Goal: Information Seeking & Learning: Learn about a topic

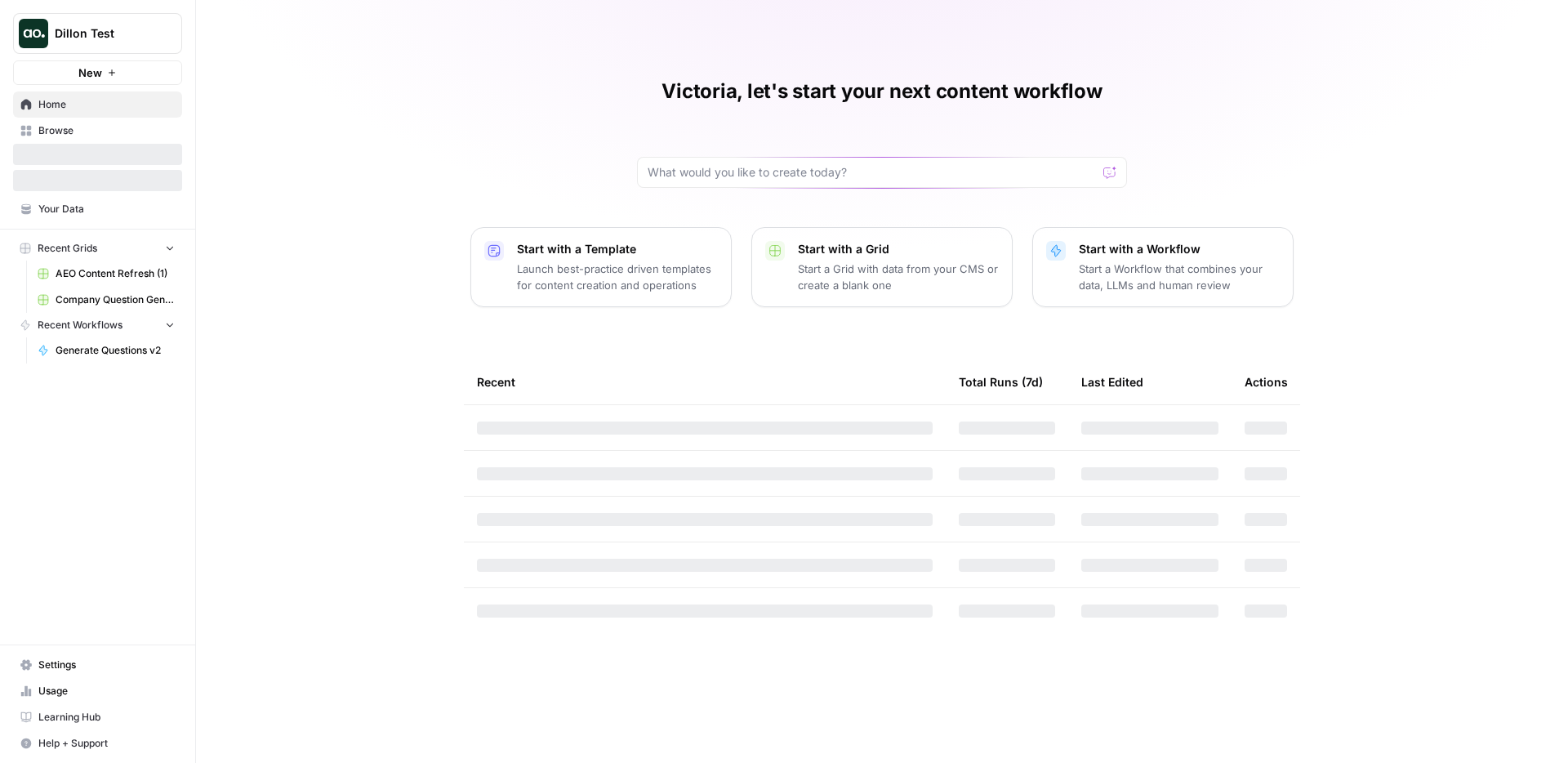
click at [128, 38] on span "Dillon Test" at bounding box center [104, 34] width 99 height 16
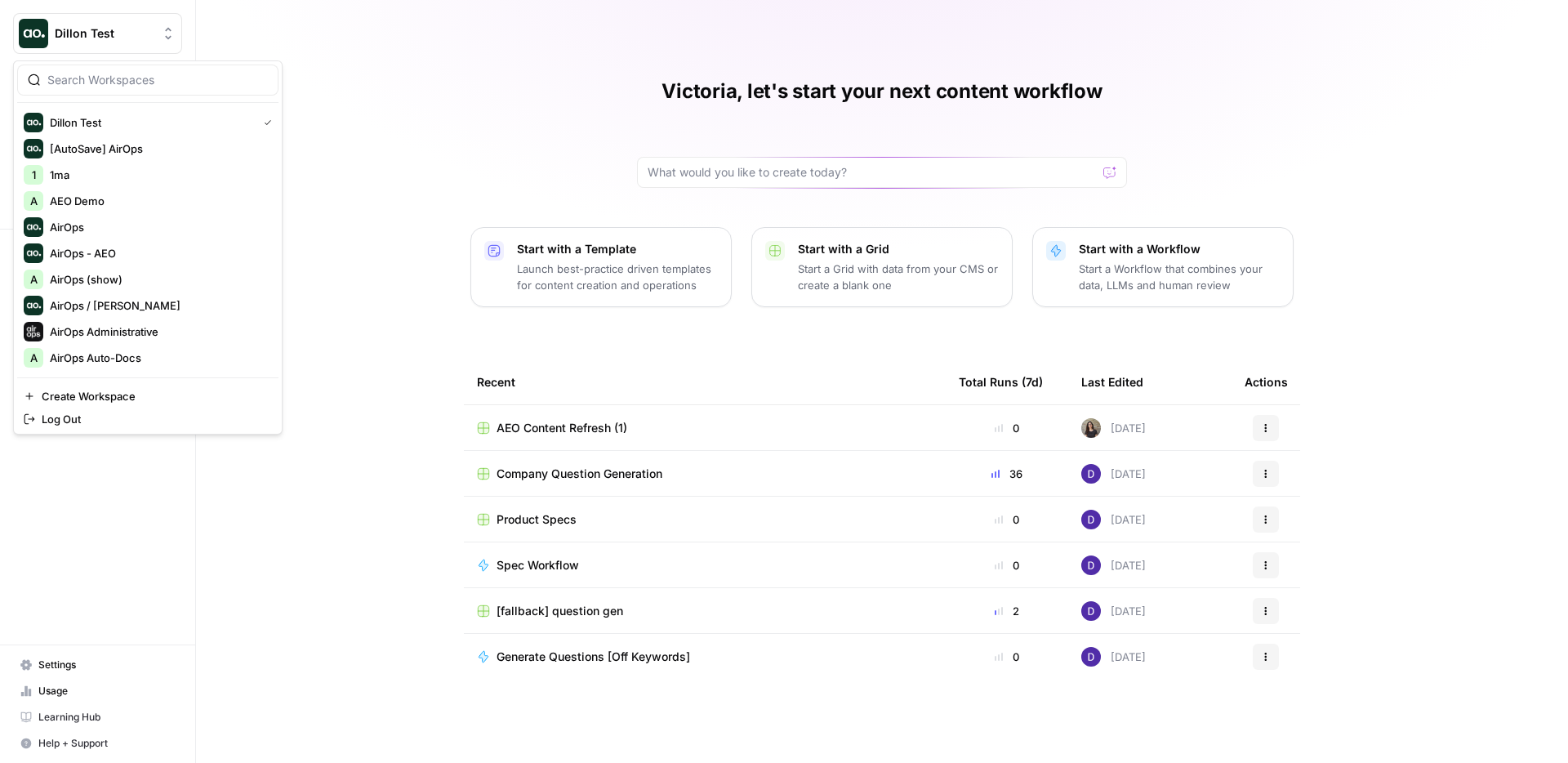
click at [112, 85] on input "search" at bounding box center [158, 80] width 220 height 16
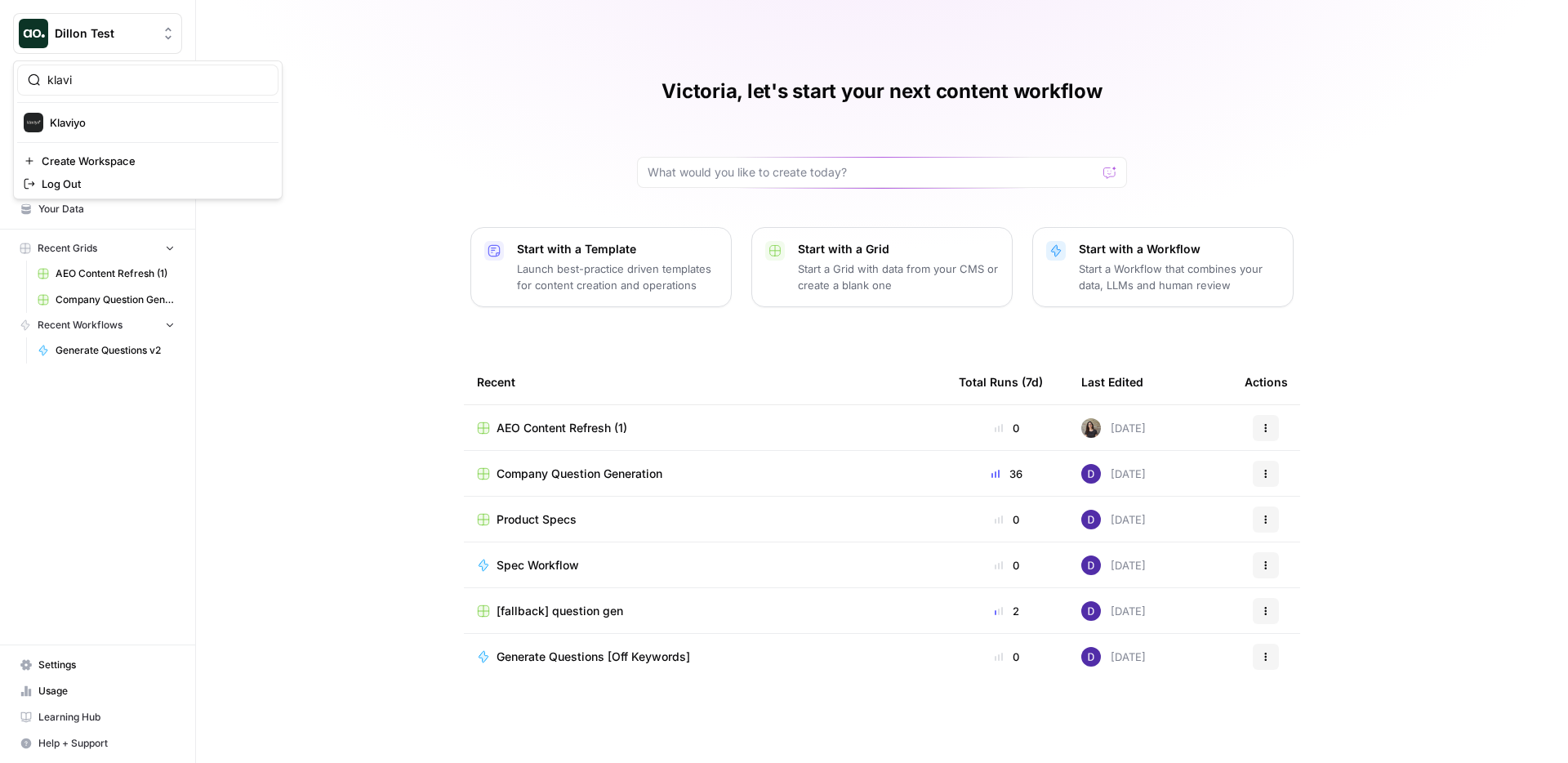
type input "klavi"
click at [118, 110] on button "Klaviyo" at bounding box center [148, 122] width 261 height 26
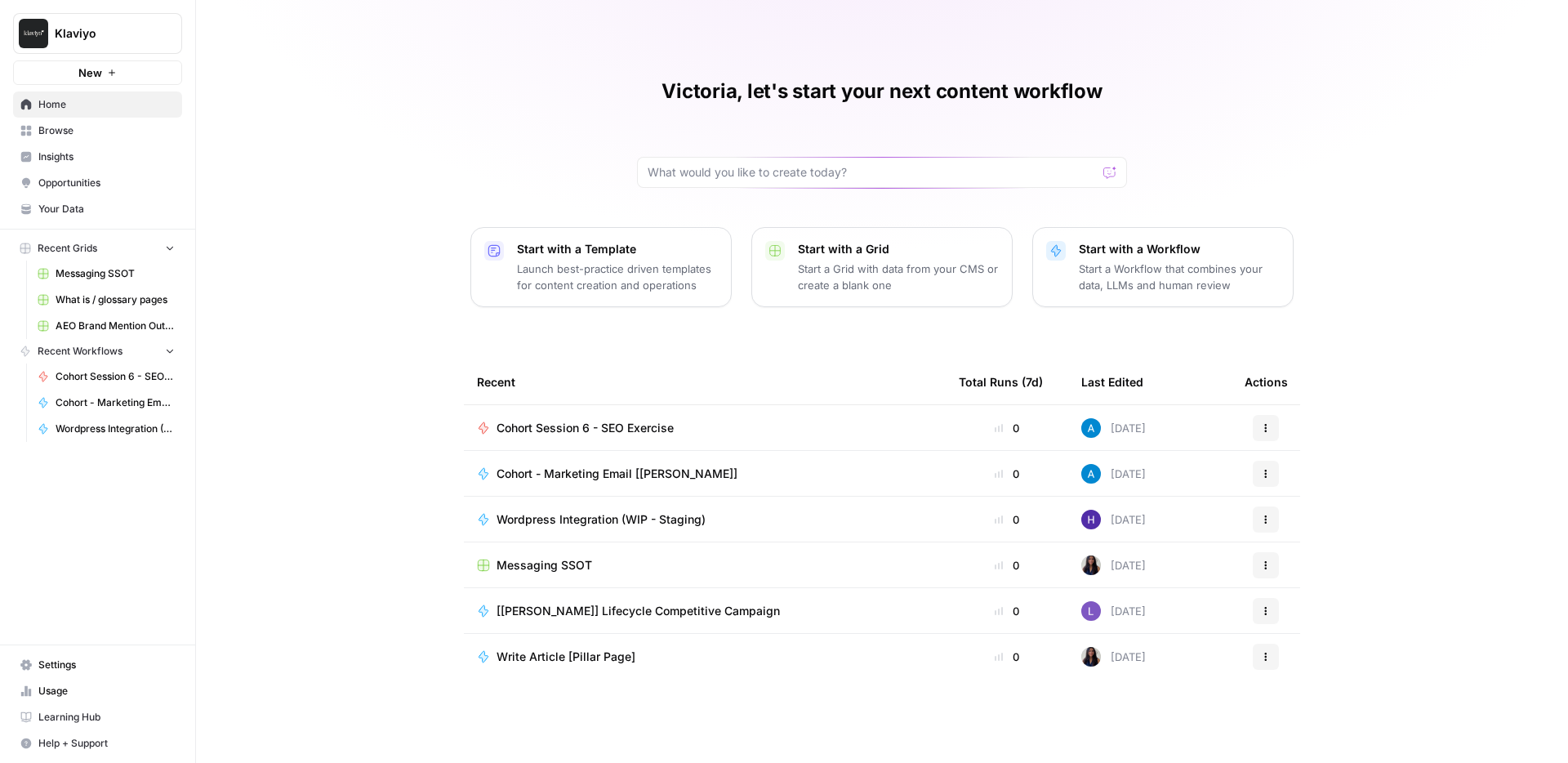
click at [99, 163] on span "Insights" at bounding box center [107, 157] width 137 height 15
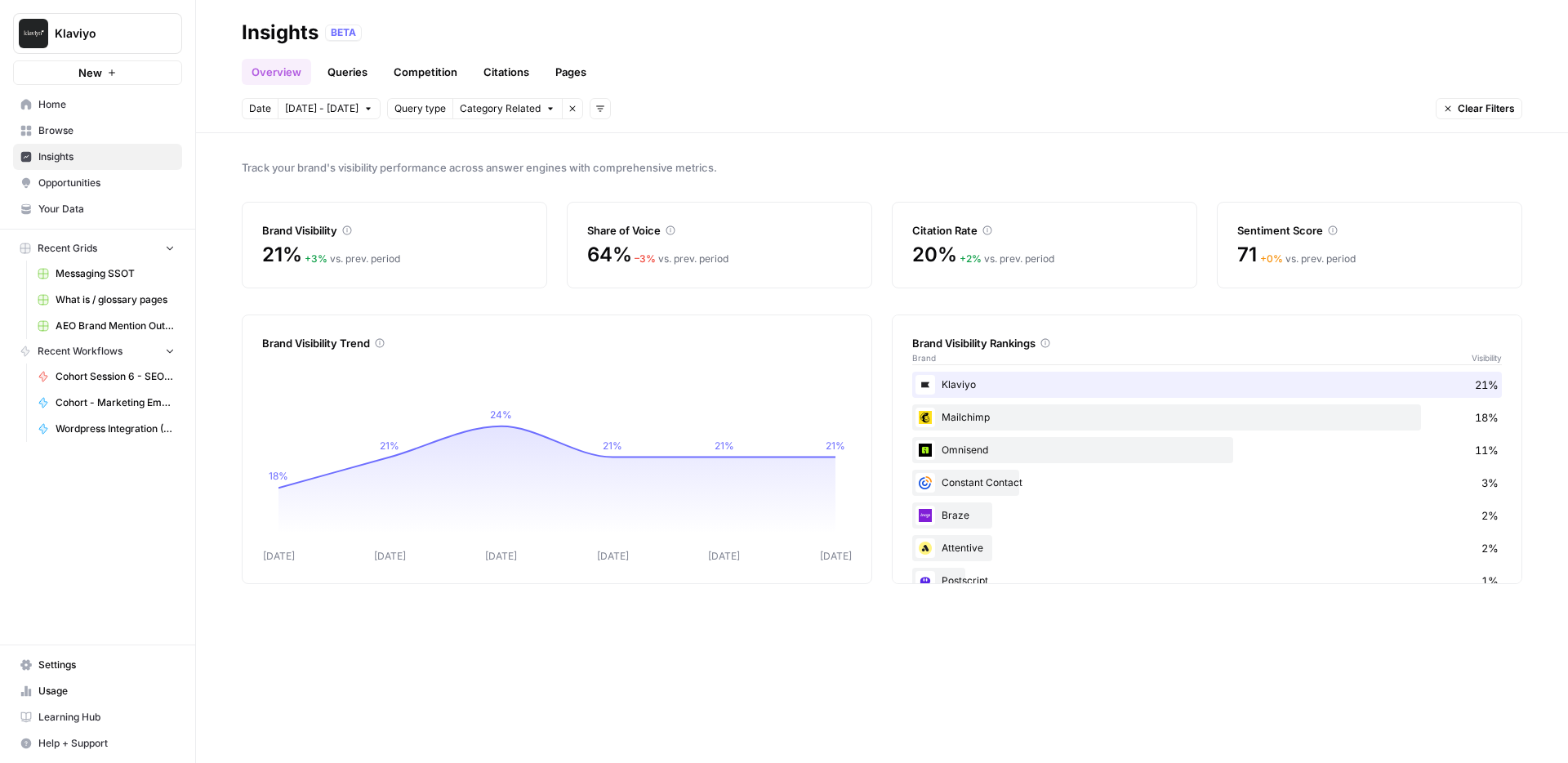
click at [347, 75] on link "Queries" at bounding box center [347, 72] width 59 height 26
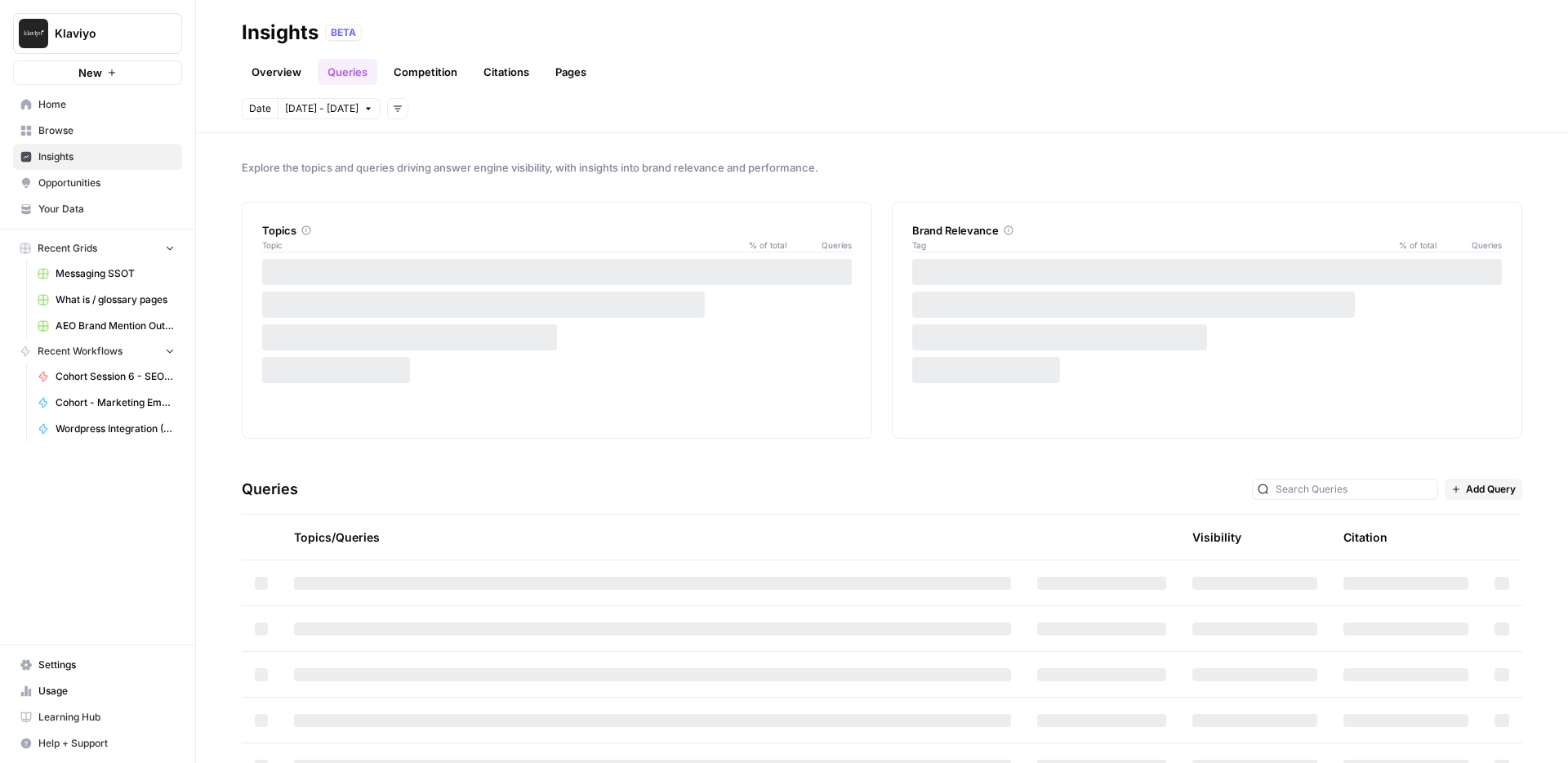
click at [501, 75] on link "Citations" at bounding box center [506, 72] width 66 height 26
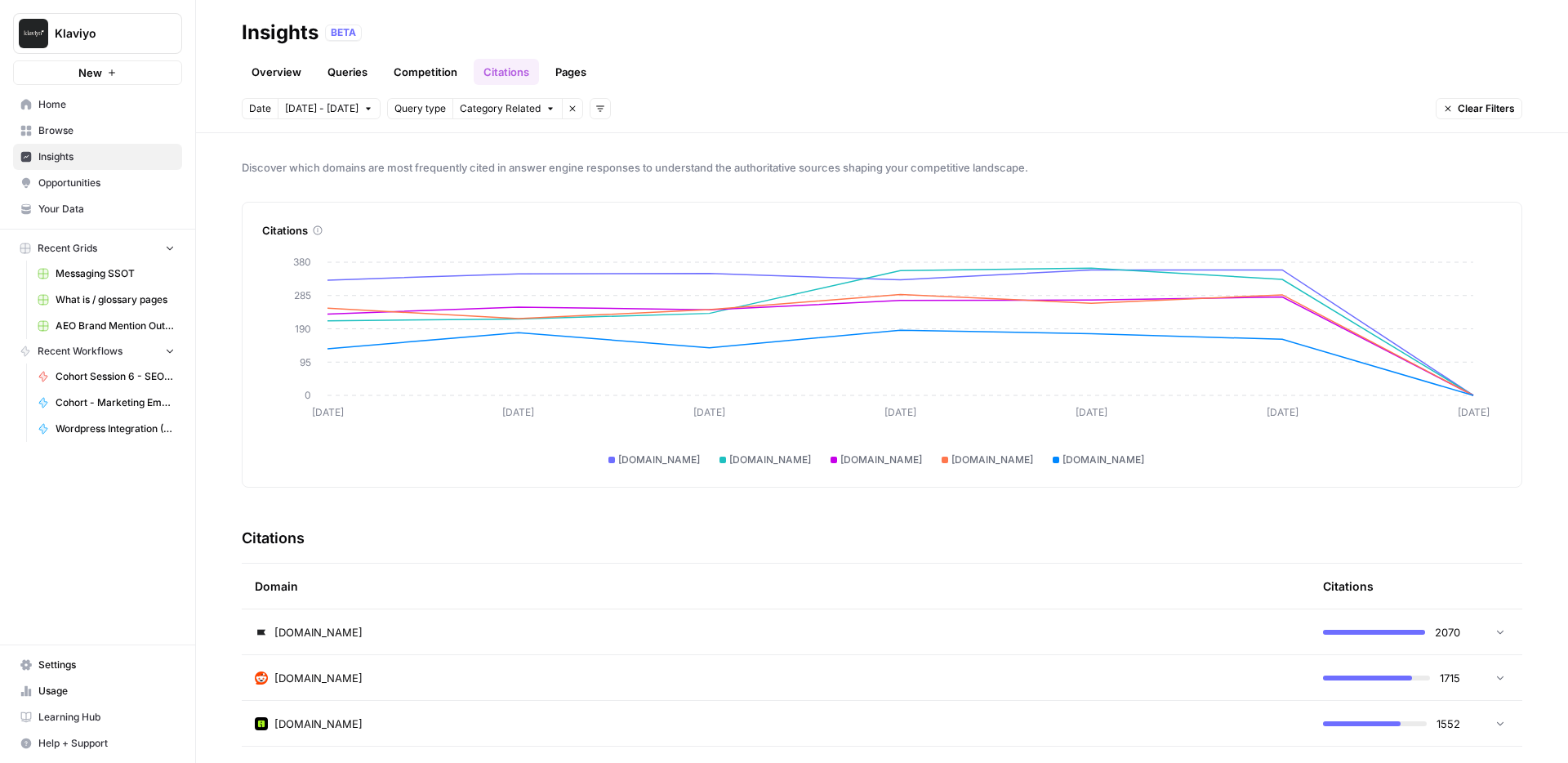
click at [400, 70] on link "Competition" at bounding box center [425, 72] width 83 height 26
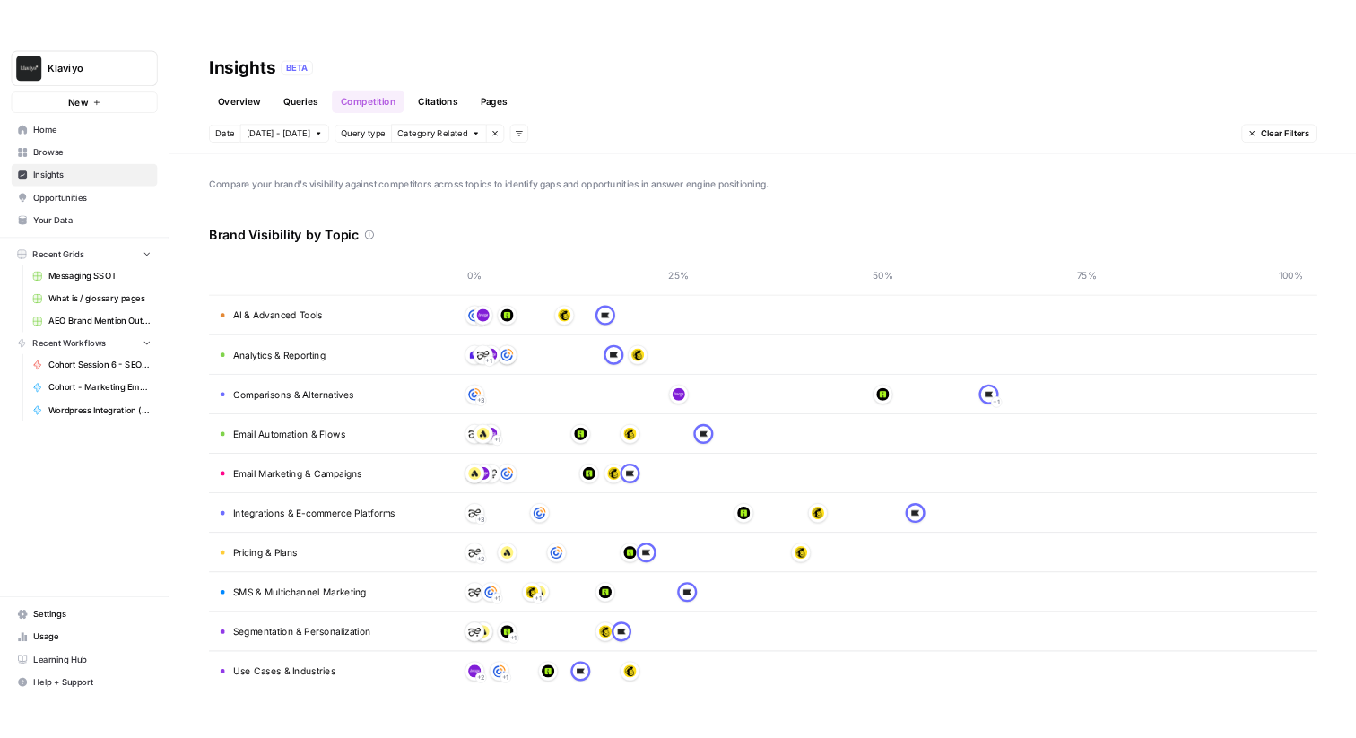
scroll to position [19, 0]
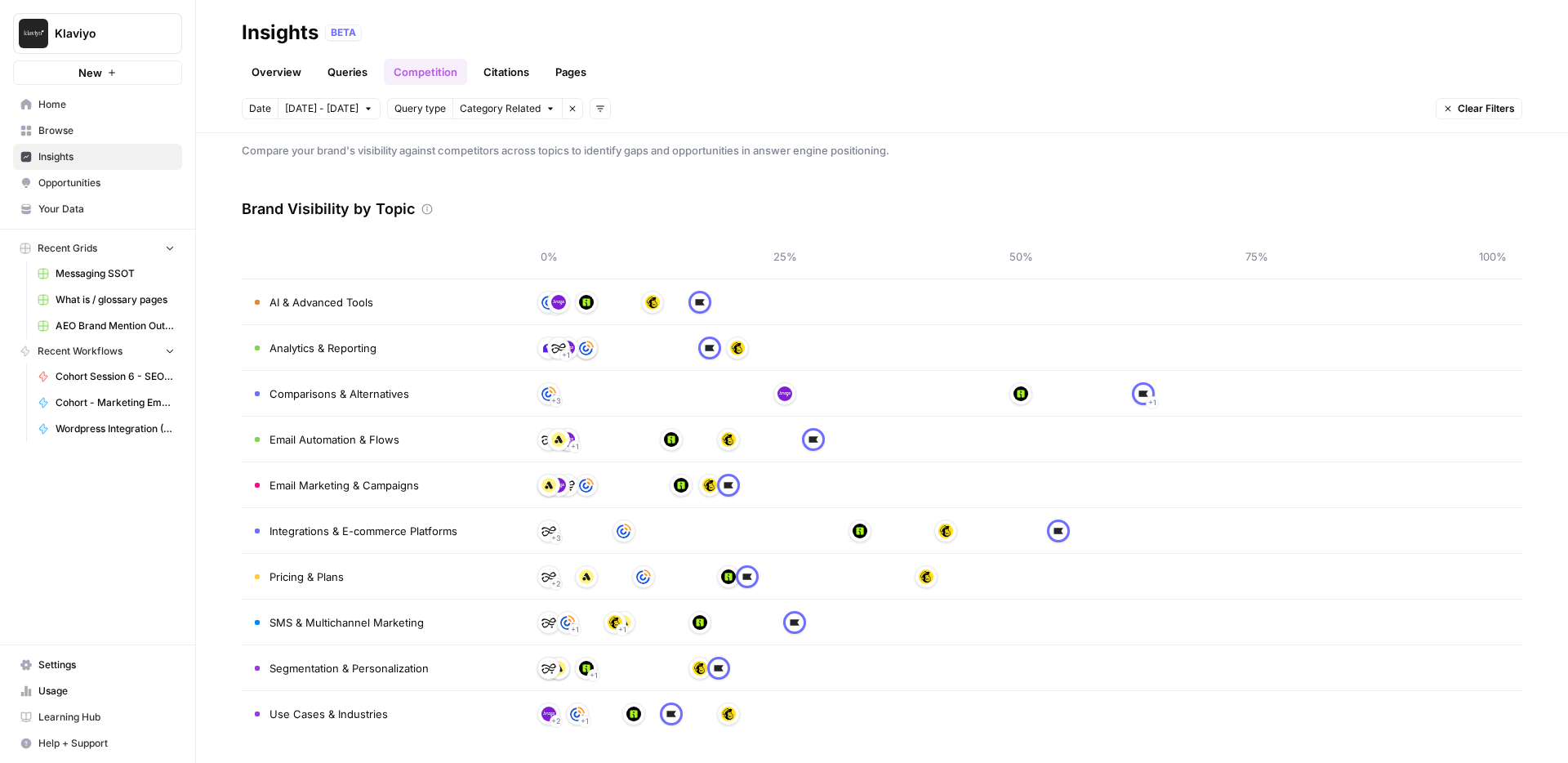
click at [289, 75] on link "Overview" at bounding box center [277, 72] width 69 height 26
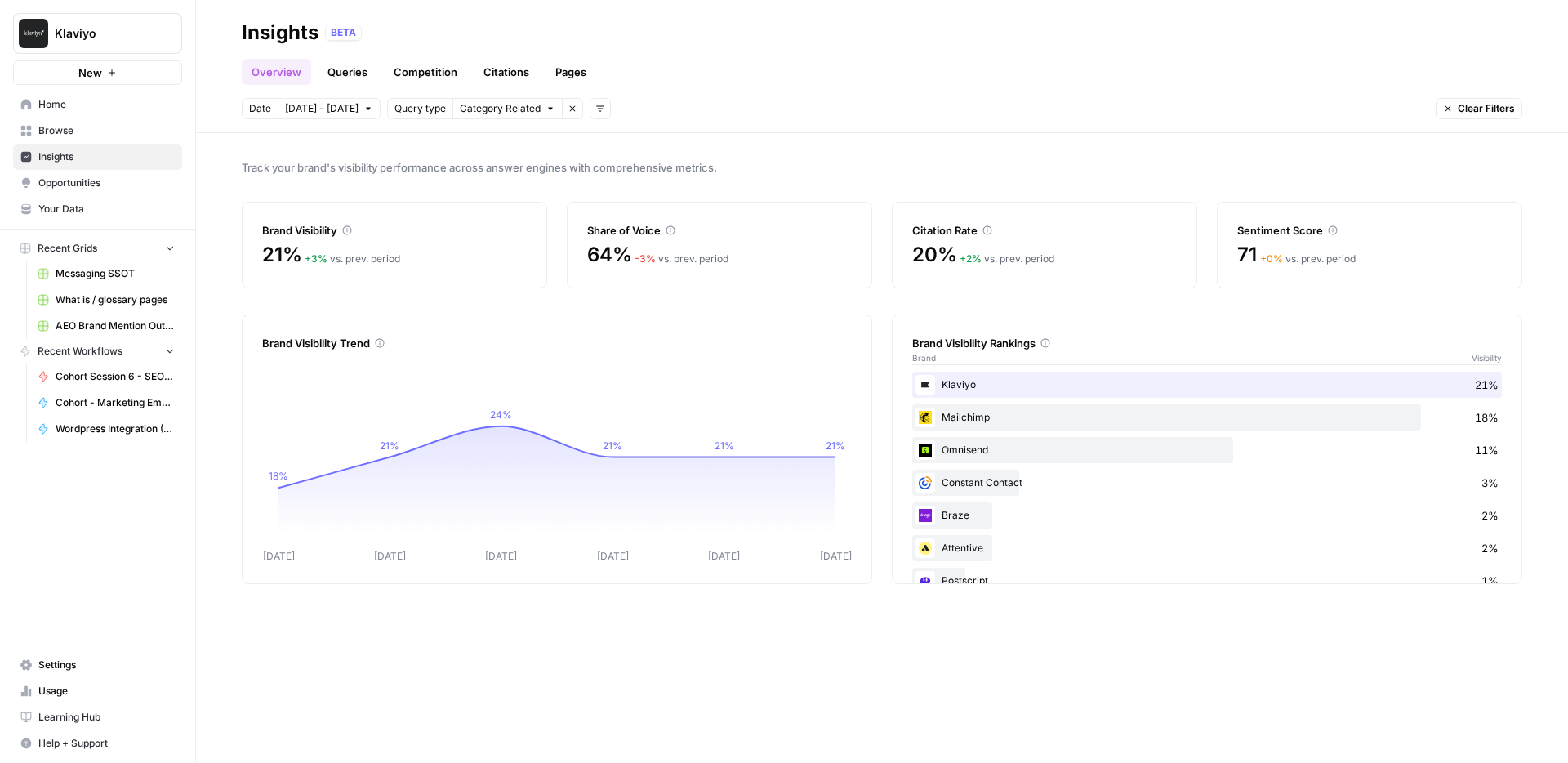
click at [927, 258] on span "20%" at bounding box center [934, 255] width 44 height 26
click at [957, 262] on div "20% + 2 % vs. prev. period" at bounding box center [1044, 255] width 265 height 26
click at [501, 66] on link "Citations" at bounding box center [506, 72] width 66 height 26
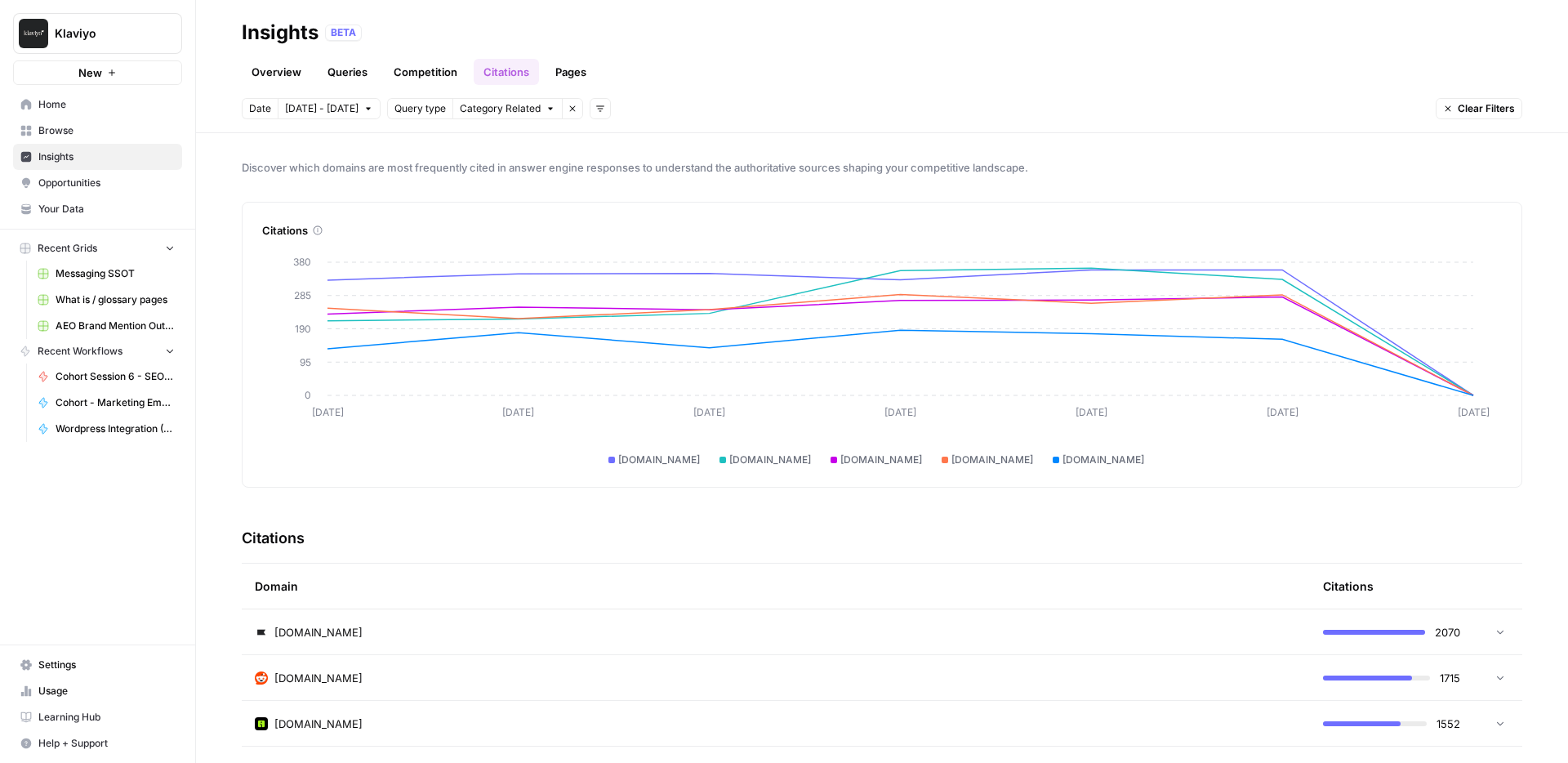
click at [428, 76] on link "Competition" at bounding box center [425, 72] width 83 height 26
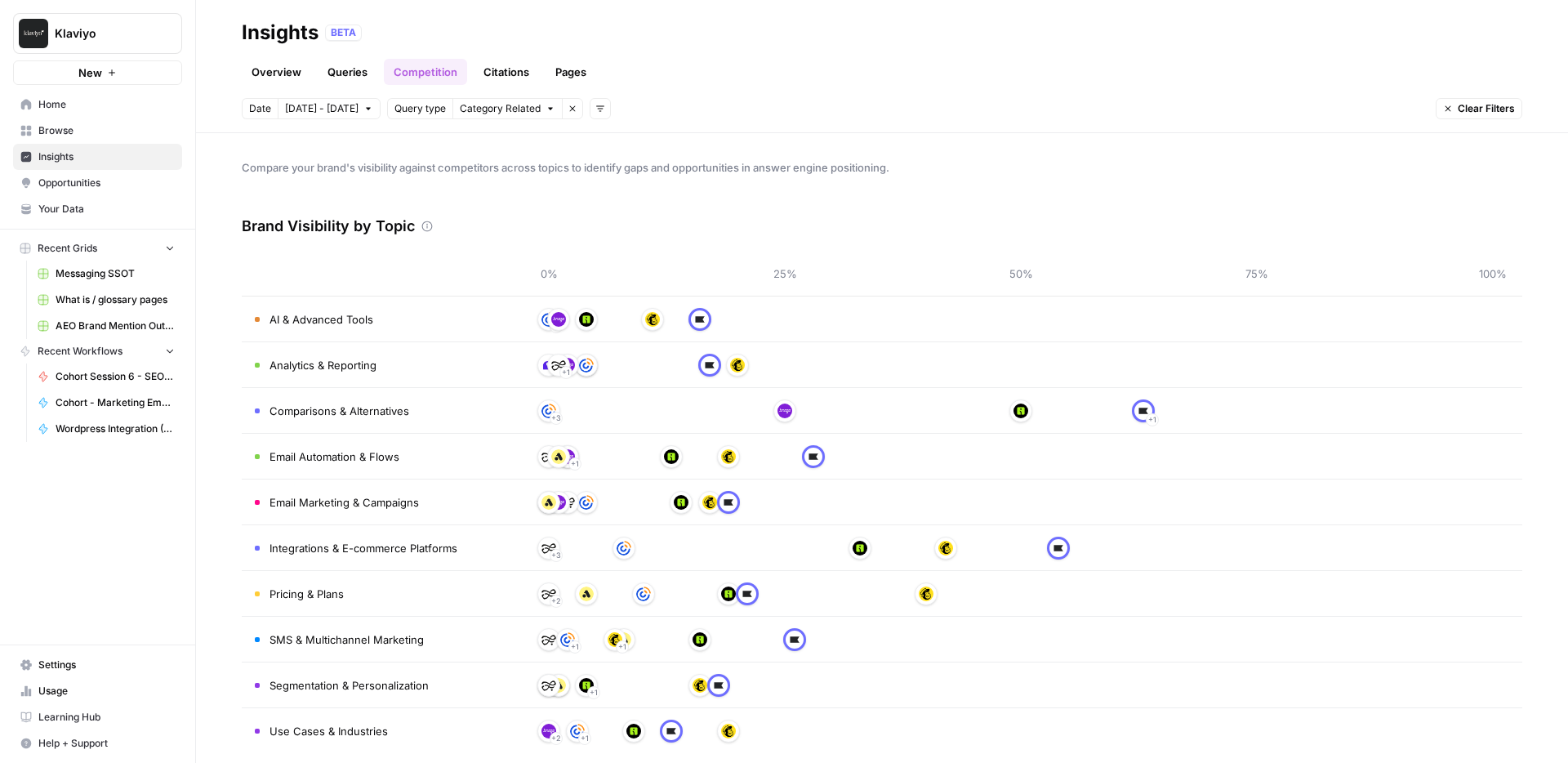
click at [277, 73] on link "Overview" at bounding box center [277, 72] width 69 height 26
